Goal: Navigation & Orientation: Understand site structure

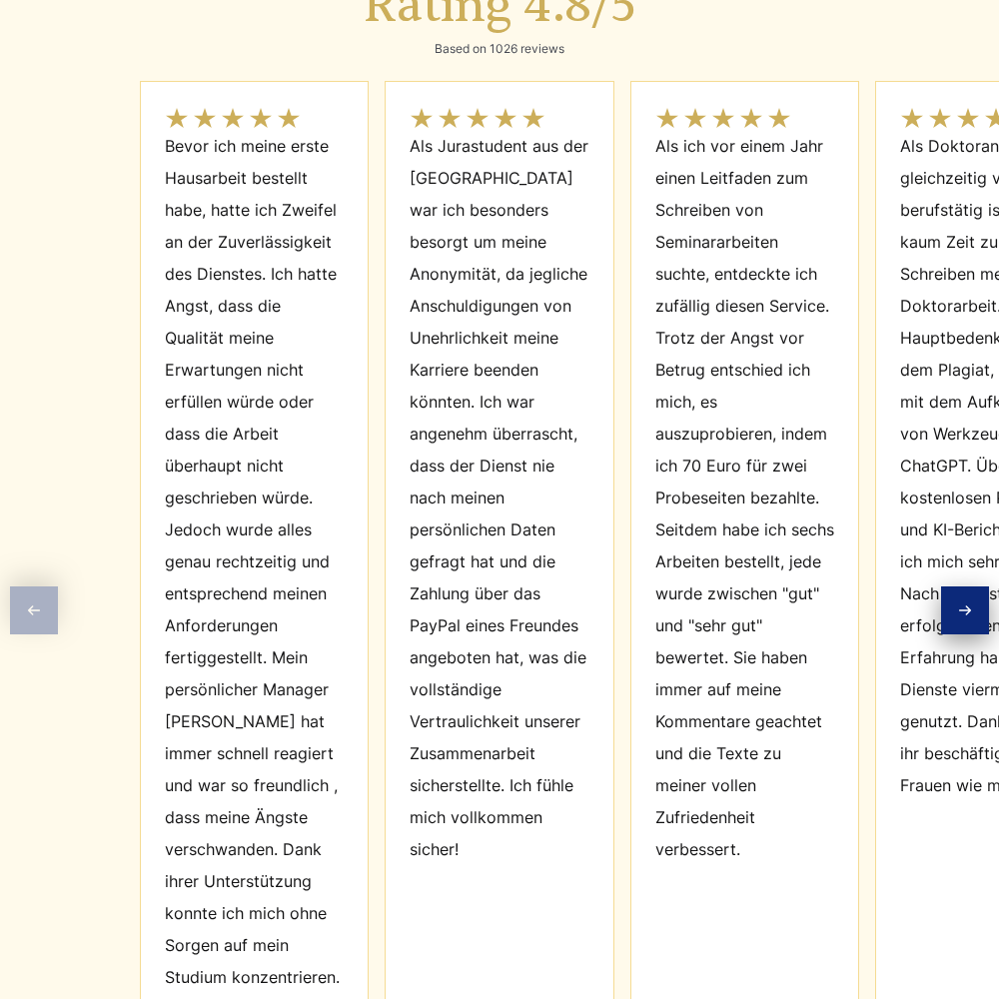
scroll to position [9018, 0]
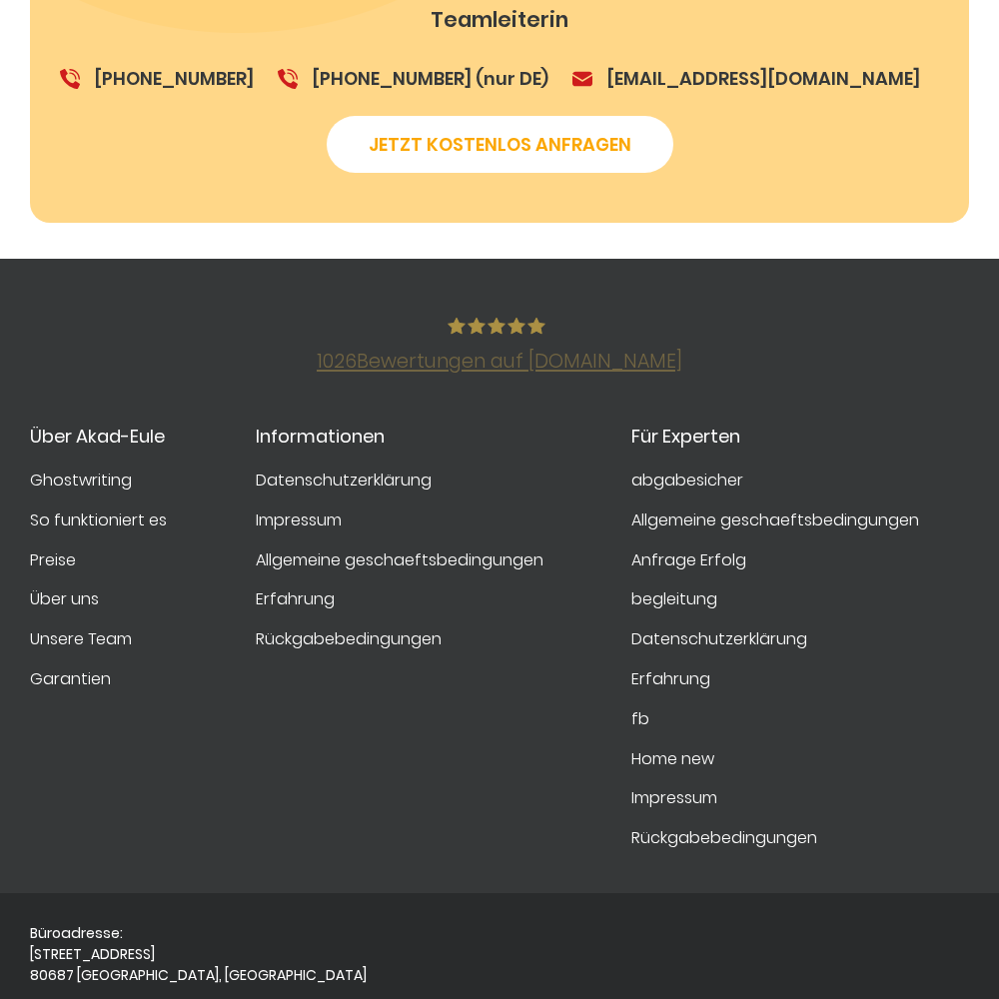
scroll to position [3486, 0]
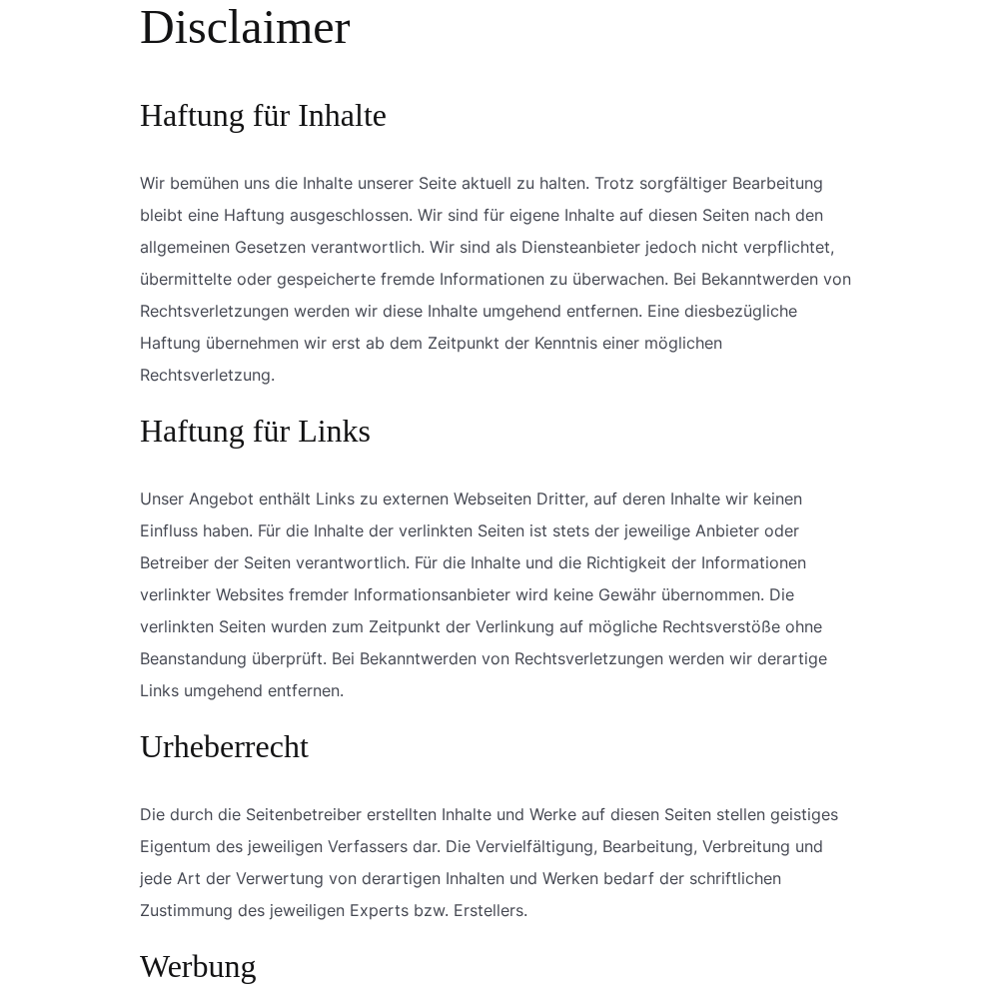
scroll to position [1864, 0]
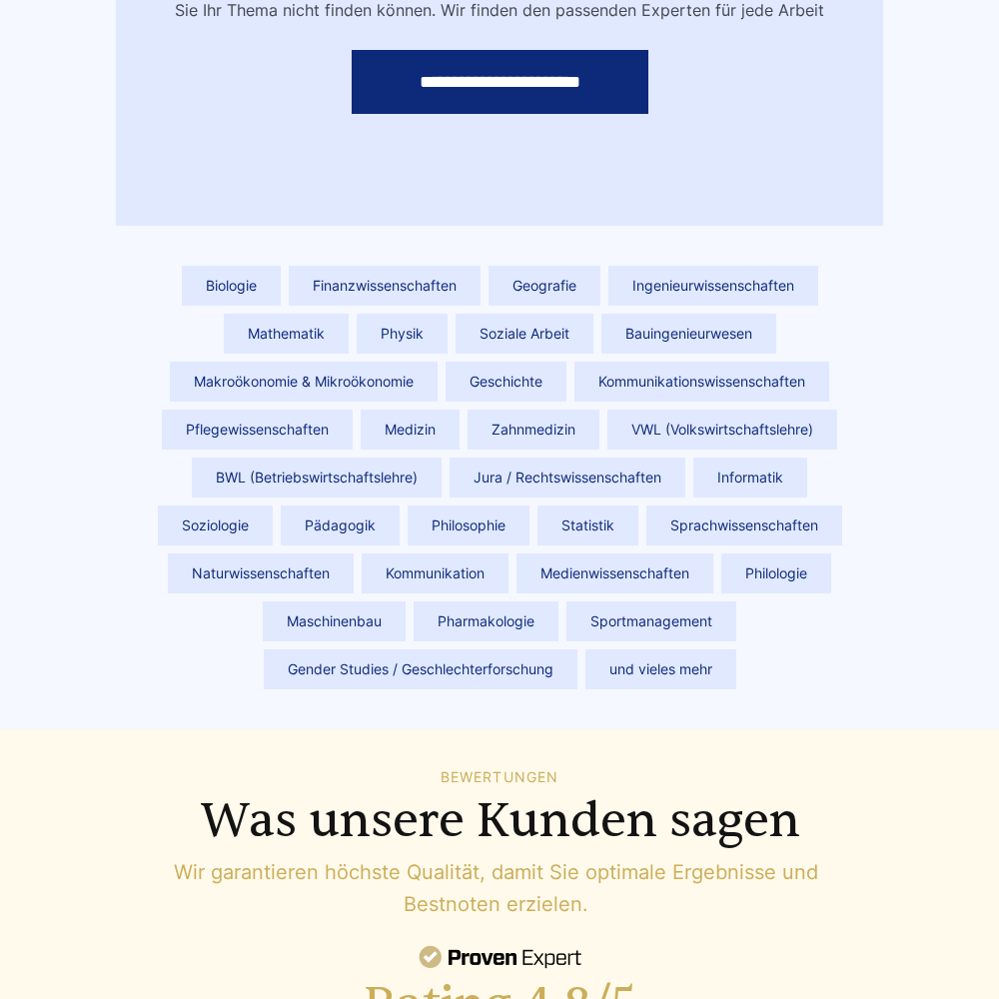
scroll to position [8995, 0]
